Goal: Task Accomplishment & Management: Manage account settings

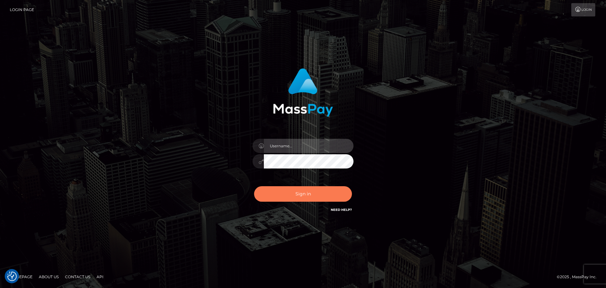
type input "Bedis"
click at [303, 196] on button "Sign in" at bounding box center [303, 193] width 98 height 15
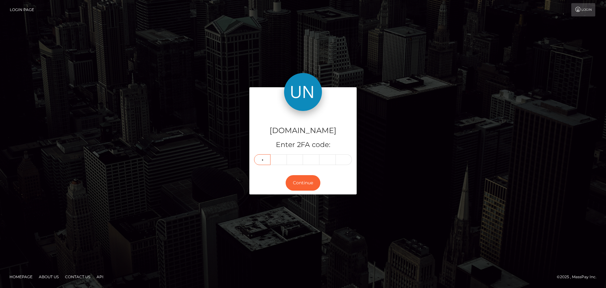
type input "1"
type input "0"
type input "9"
type input "0"
type input "5"
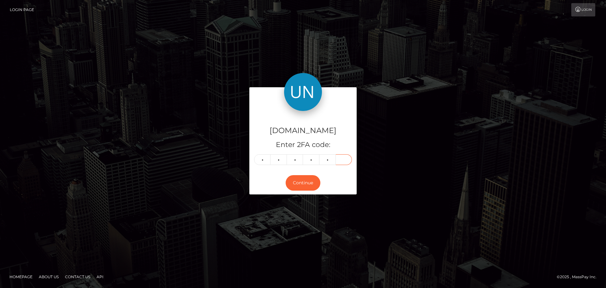
type input "2"
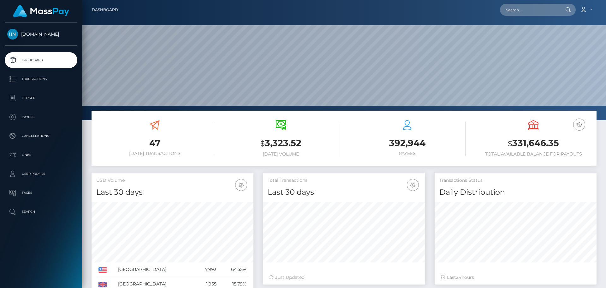
scroll to position [112, 162]
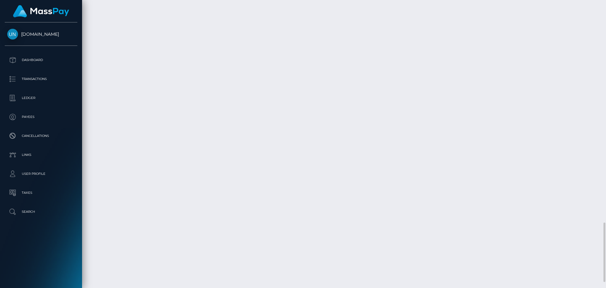
scroll to position [76, 162]
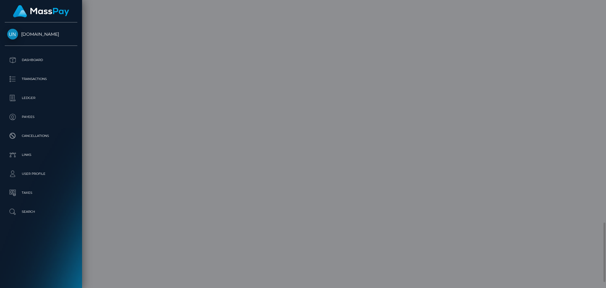
scroll to position [0, 0]
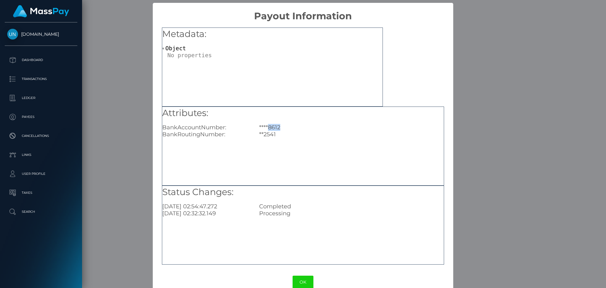
drag, startPoint x: 280, startPoint y: 128, endPoint x: 267, endPoint y: 127, distance: 13.3
click at [267, 127] on div "****8612" at bounding box center [352, 127] width 194 height 7
copy div "8612"
click at [149, 61] on div "× Payout Information Metadata: Object Attributes: BankAccountNumber: ****8612 B…" at bounding box center [303, 144] width 606 height 288
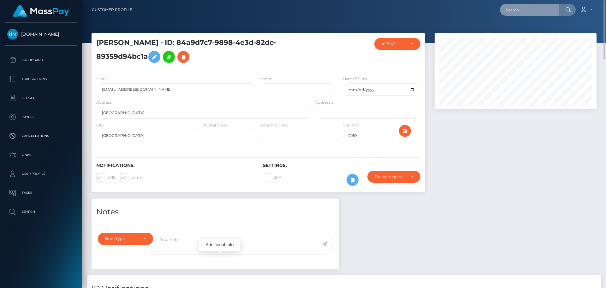
click at [535, 6] on input "text" at bounding box center [529, 10] width 59 height 12
paste input "stacych59@icloud.com"
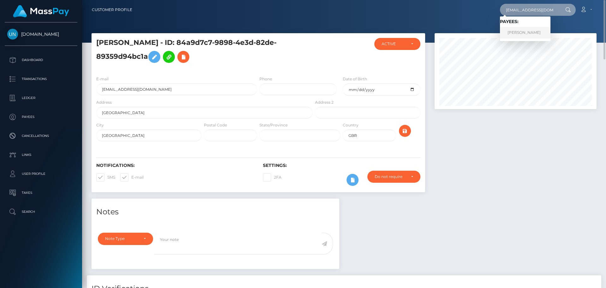
type input "stacych59@icloud.com"
click at [540, 33] on link "STACY SORAYA CHEDDANI" at bounding box center [525, 33] width 51 height 12
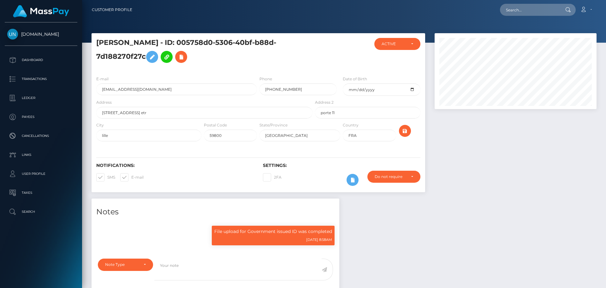
scroll to position [76, 162]
click at [303, 89] on input "+33650852437" at bounding box center [298, 89] width 77 height 12
paste input "+33 7 63 49 69 91"
click at [296, 88] on input "++33 7 63 49 69 91" at bounding box center [298, 89] width 77 height 12
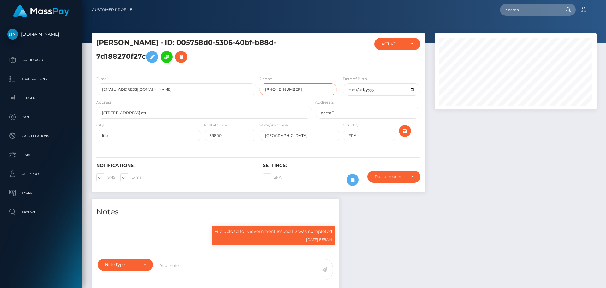
click at [291, 90] on input "++33 7 63 49 6991" at bounding box center [298, 89] width 77 height 12
click at [289, 87] on input "++33 7 63 49 6991" at bounding box center [298, 89] width 77 height 12
type input "++33 7 63 496991"
click at [520, 9] on input "text" at bounding box center [529, 10] width 59 height 12
paste input "[EMAIL_ADDRESS][DOMAIN_NAME]"
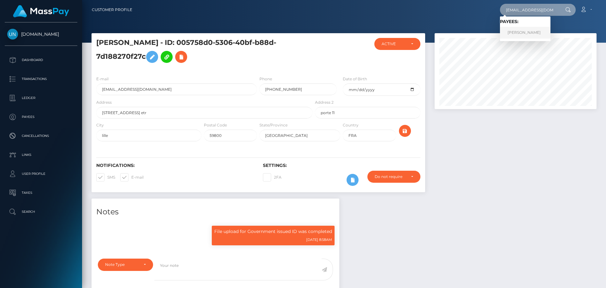
type input "[EMAIL_ADDRESS][DOMAIN_NAME]"
click at [538, 37] on link "STACY SORAYA CHEDDANI" at bounding box center [525, 33] width 51 height 12
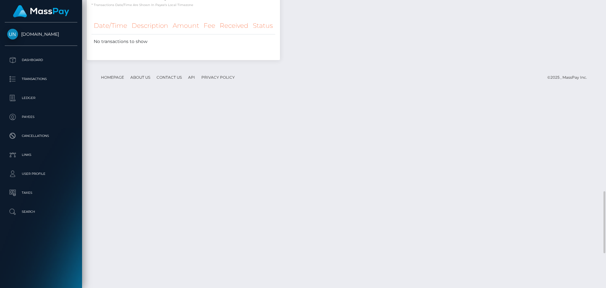
scroll to position [1044, 0]
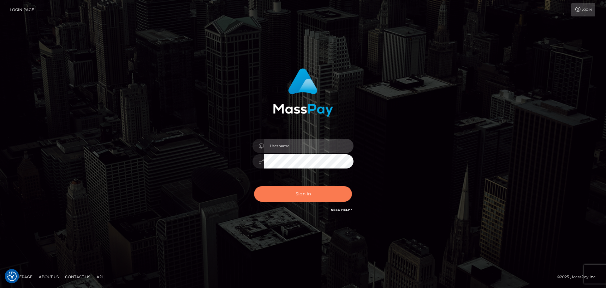
type input "Bedis"
click at [331, 199] on button "Sign in" at bounding box center [303, 193] width 98 height 15
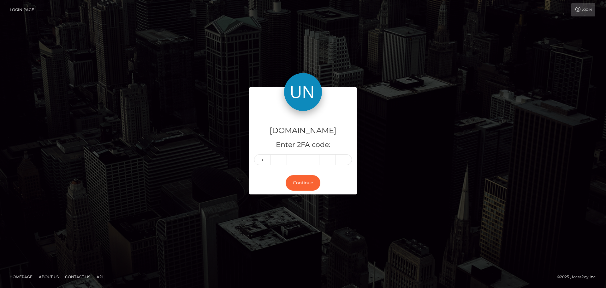
type input "4"
type input "0"
type input "9"
type input "1"
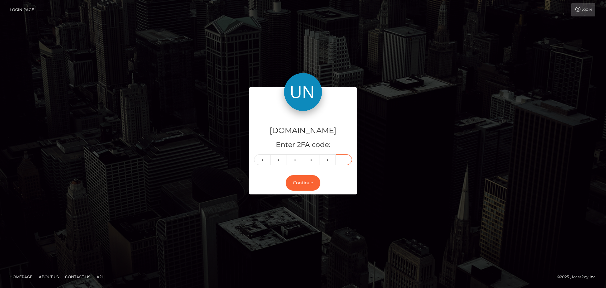
type input "6"
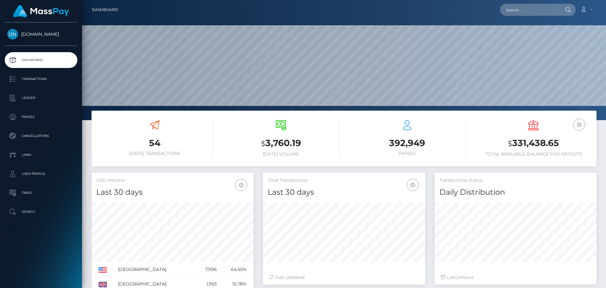
scroll to position [112, 162]
click at [521, 11] on input "text" at bounding box center [529, 10] width 59 height 12
paste input "[EMAIL_ADDRESS][DOMAIN_NAME]"
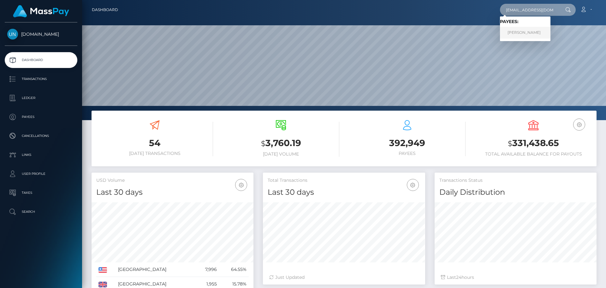
type input "[EMAIL_ADDRESS][DOMAIN_NAME]"
click at [533, 34] on link "STACY SORAYA CHEDDANI" at bounding box center [525, 33] width 51 height 12
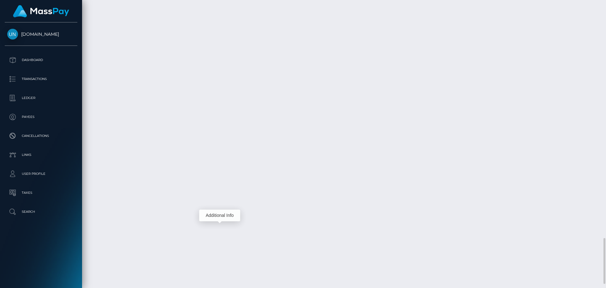
scroll to position [76, 162]
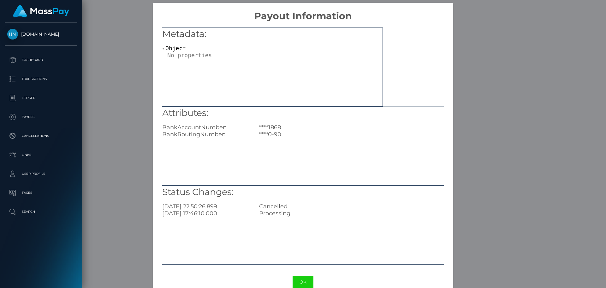
click at [494, 141] on div "× Payout Information Metadata: Object Attributes: BankAccountNumber: ****1868 B…" at bounding box center [303, 144] width 606 height 288
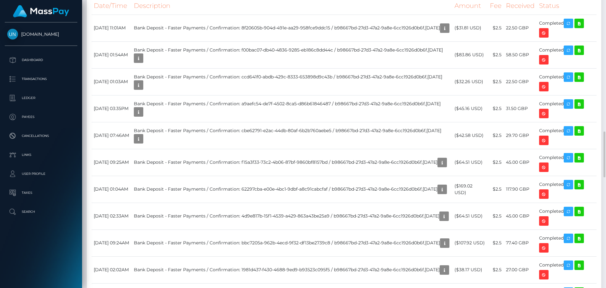
scroll to position [884, 0]
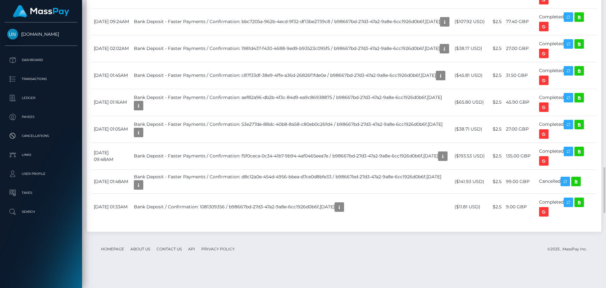
scroll to position [1074, 0]
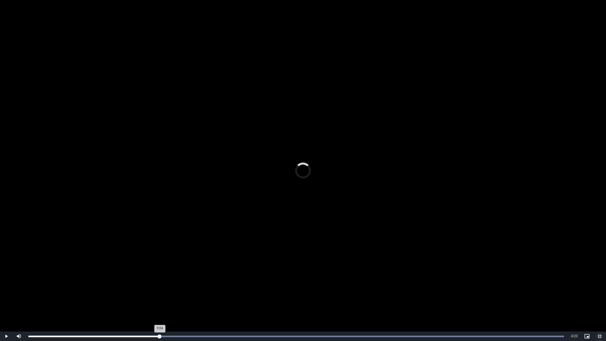
click at [160, 287] on div "Loaded : 100.00% 0:07 0:04" at bounding box center [296, 336] width 542 height 9
click at [192, 287] on div "Loaded : 100.00% 0:09 0:07" at bounding box center [296, 336] width 542 height 9
click at [222, 287] on div "Loaded : 100.00% 0:11 0:09" at bounding box center [296, 336] width 542 height 9
click at [252, 287] on div "Loaded : 100.00% 0:12 0:11" at bounding box center [296, 336] width 542 height 9
click at [281, 287] on div "Loaded : 100.00% 0:14 0:14" at bounding box center [296, 337] width 536 height 2
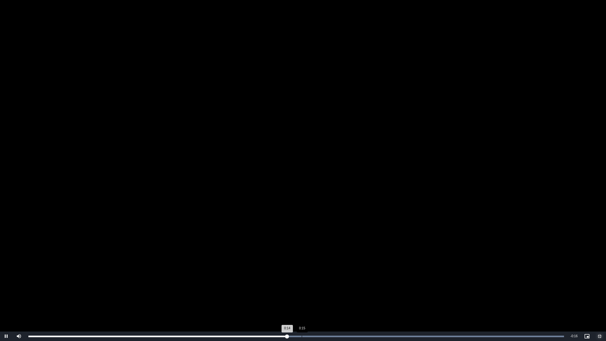
click at [302, 287] on div "0:15" at bounding box center [302, 337] width 0 height 2
click at [329, 287] on div "Loaded : 100.00% 0:17 0:15" at bounding box center [296, 337] width 536 height 2
click at [364, 287] on div "Loaded : 100.00% 0:19 0:17" at bounding box center [296, 336] width 542 height 9
click at [406, 287] on div "Loaded : 100.00% 0:21 0:19" at bounding box center [296, 336] width 542 height 9
click at [432, 287] on div "Loaded : 100.00% 0:22 0:21" at bounding box center [296, 336] width 542 height 9
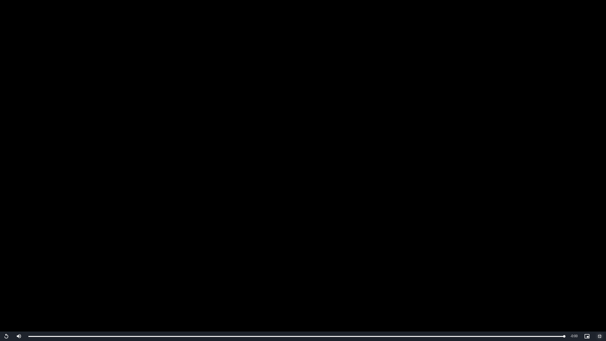
click at [599, 287] on span "Video Player" at bounding box center [600, 336] width 13 height 0
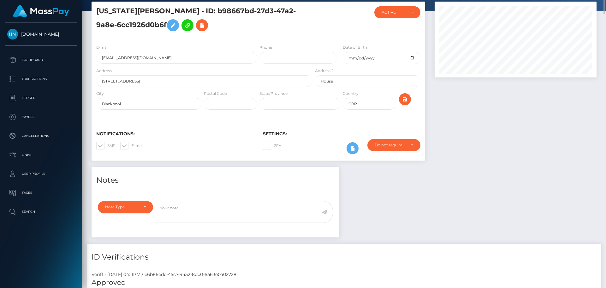
scroll to position [0, 0]
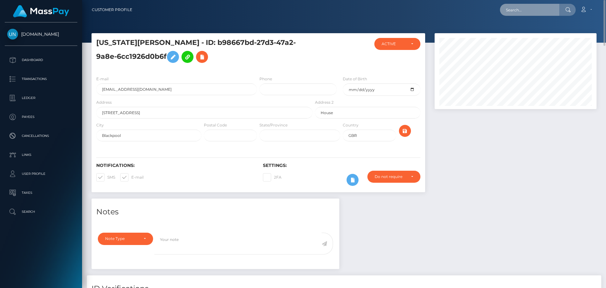
click at [523, 11] on input "text" at bounding box center [529, 10] width 59 height 12
paste input "stacych59@icloud.com"
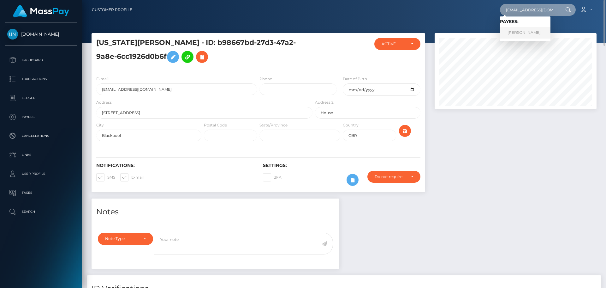
type input "stacych59@icloud.com"
click at [516, 33] on link "STACY SORAYA CHEDDANI" at bounding box center [525, 33] width 51 height 12
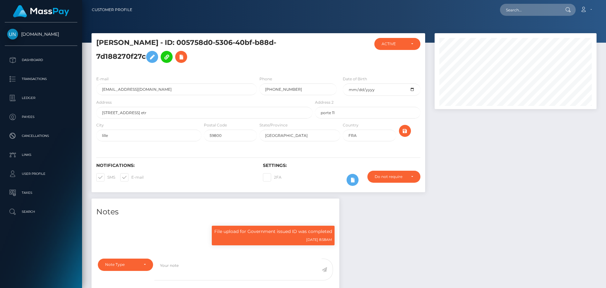
scroll to position [76, 162]
click at [312, 88] on input "+33650852437" at bounding box center [298, 89] width 77 height 12
paste input "7 63 49 69 91"
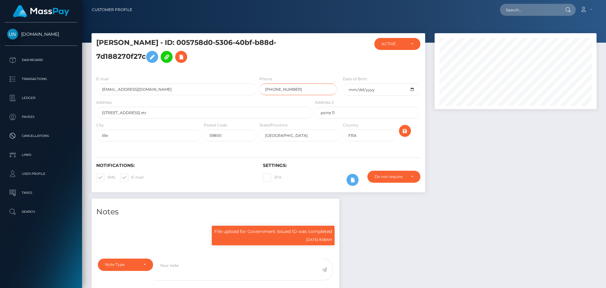
click at [273, 88] on input "+33 7 63 49 69 91" at bounding box center [298, 89] width 77 height 12
click at [275, 89] on input "+337 63 49 69 91" at bounding box center [298, 89] width 77 height 12
click at [279, 88] on input "+33763 49 69 91" at bounding box center [298, 89] width 77 height 12
click at [285, 90] on input "+3376349 69 91" at bounding box center [298, 89] width 77 height 12
click at [289, 89] on input "+337634969 91" at bounding box center [298, 89] width 77 height 12
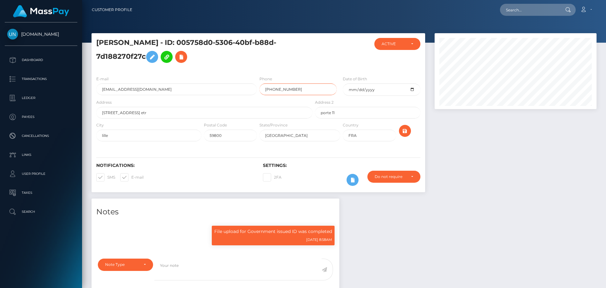
type input "+33763496991"
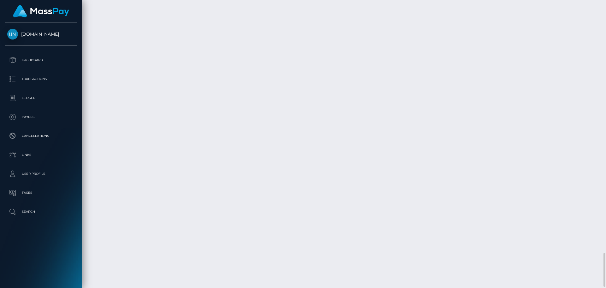
scroll to position [2156, 0]
